Goal: Task Accomplishment & Management: Manage account settings

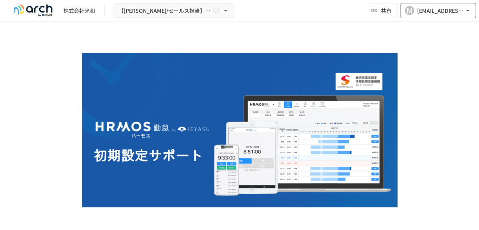
click at [467, 11] on icon "button" at bounding box center [467, 11] width 8 height 8
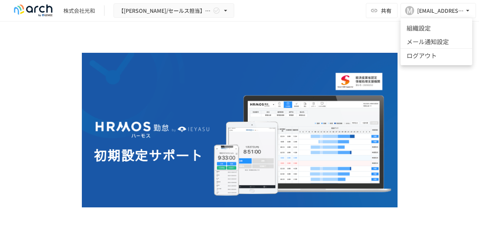
click at [424, 26] on li "組織設定" at bounding box center [436, 28] width 72 height 14
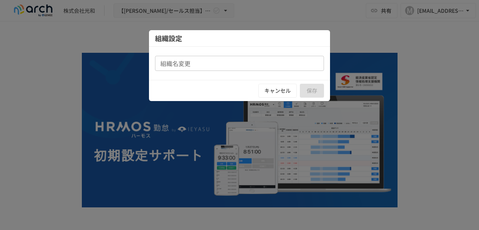
type input "******"
click at [268, 91] on button "キャンセル" at bounding box center [277, 91] width 38 height 14
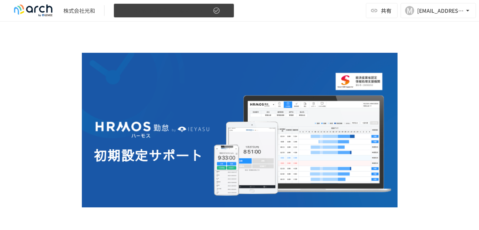
click at [228, 11] on icon "button" at bounding box center [226, 11] width 8 height 8
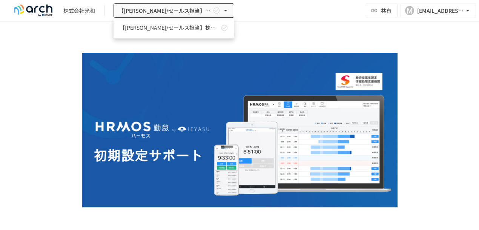
click at [431, 47] on div at bounding box center [239, 115] width 479 height 230
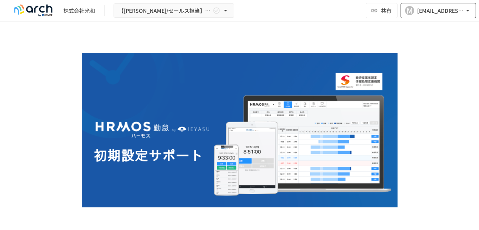
click at [464, 12] on icon "button" at bounding box center [467, 11] width 8 height 8
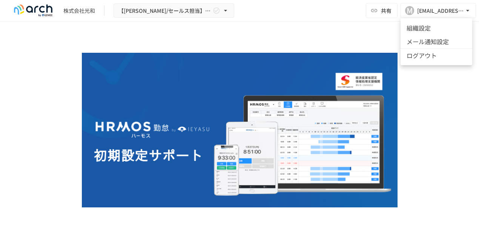
click at [456, 40] on li "メール通知設定" at bounding box center [436, 42] width 72 height 14
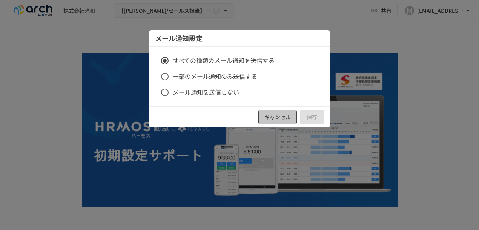
click at [269, 119] on button "キャンセル" at bounding box center [277, 117] width 38 height 14
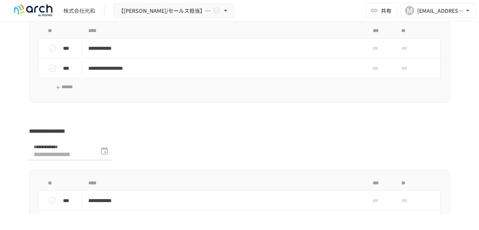
scroll to position [2675, 0]
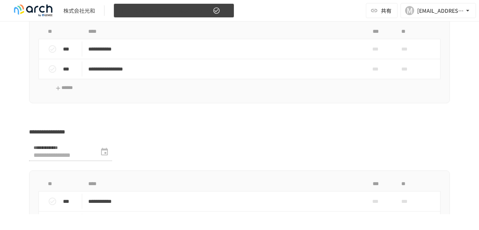
click at [226, 11] on icon "button" at bounding box center [226, 11] width 8 height 8
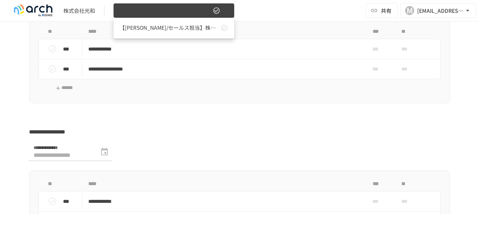
click at [226, 11] on div at bounding box center [239, 115] width 479 height 230
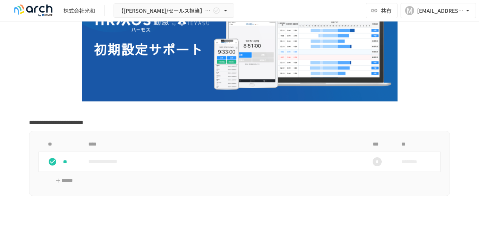
scroll to position [0, 0]
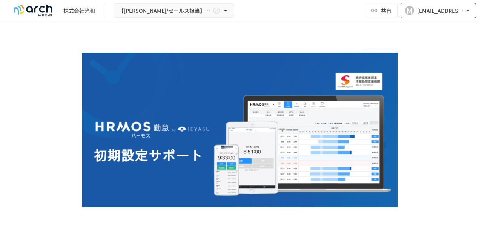
click at [467, 11] on icon "button" at bounding box center [467, 11] width 8 height 8
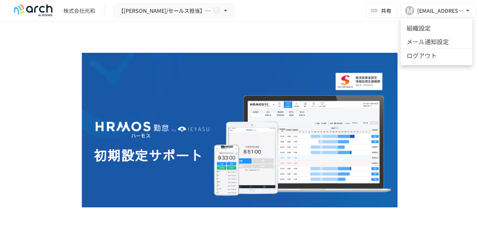
click at [449, 118] on div at bounding box center [239, 115] width 479 height 230
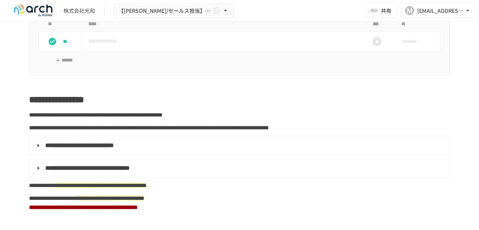
scroll to position [188, 0]
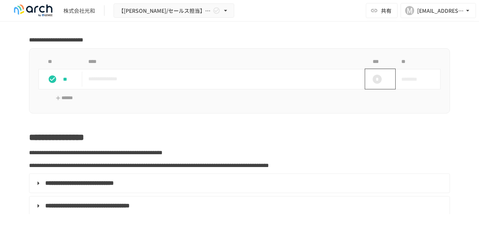
click at [372, 78] on div "*" at bounding box center [376, 79] width 9 height 9
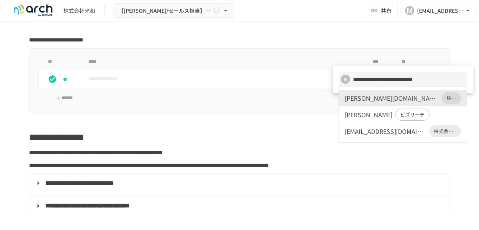
click at [273, 113] on div at bounding box center [239, 115] width 479 height 230
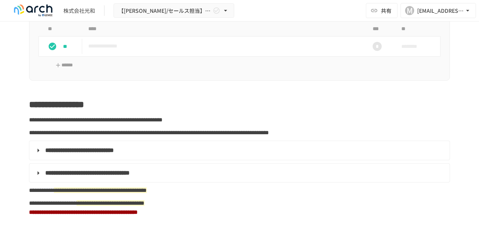
scroll to position [264, 0]
